Goal: Information Seeking & Learning: Learn about a topic

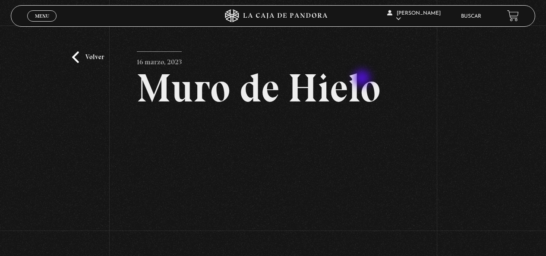
scroll to position [43, 0]
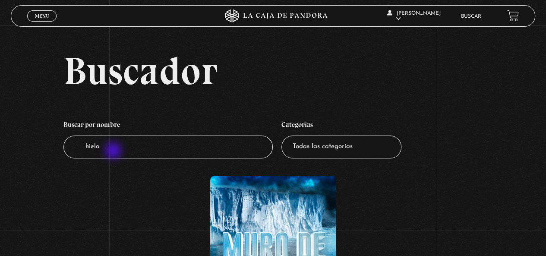
click at [113, 152] on input "hielo" at bounding box center [168, 147] width 210 height 23
type input "h"
type input "meta"
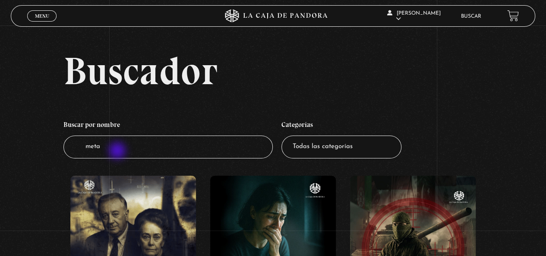
click at [118, 152] on input "meta" at bounding box center [168, 147] width 210 height 23
drag, startPoint x: 114, startPoint y: 146, endPoint x: 4, endPoint y: 127, distance: 110.9
click at [367, 140] on select "Todas las categorías 11:11 Humanitario (1) Amo los Lunes (2) Análisis de series…" at bounding box center [342, 147] width 120 height 23
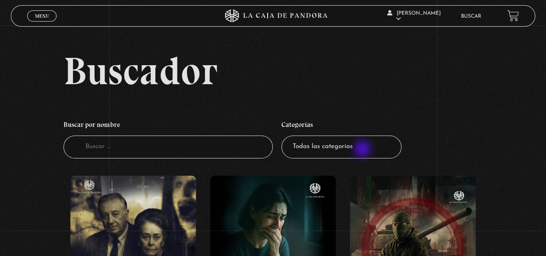
click at [364, 150] on select "Todas las categorías 11:11 Humanitario (1) Amo los Lunes (2) Análisis de series…" at bounding box center [342, 147] width 120 height 23
select select "teorias-de-conspiracion"
click at [285, 136] on select "Todas las categorías 11:11 Humanitario (1) Amo los Lunes (2) Análisis de series…" at bounding box center [342, 147] width 120 height 23
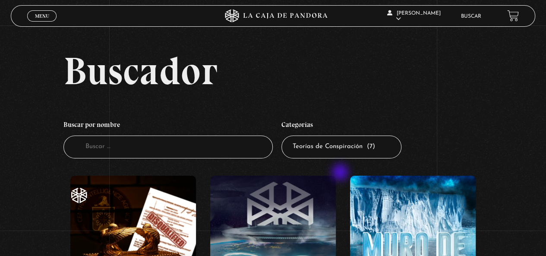
scroll to position [130, 0]
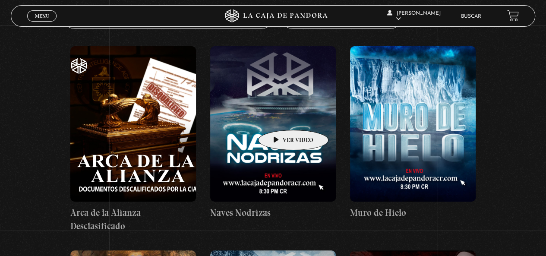
click at [280, 117] on figure at bounding box center [273, 123] width 126 height 155
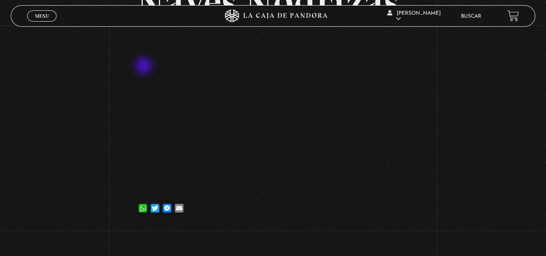
scroll to position [43, 0]
